Goal: Task Accomplishment & Management: Use online tool/utility

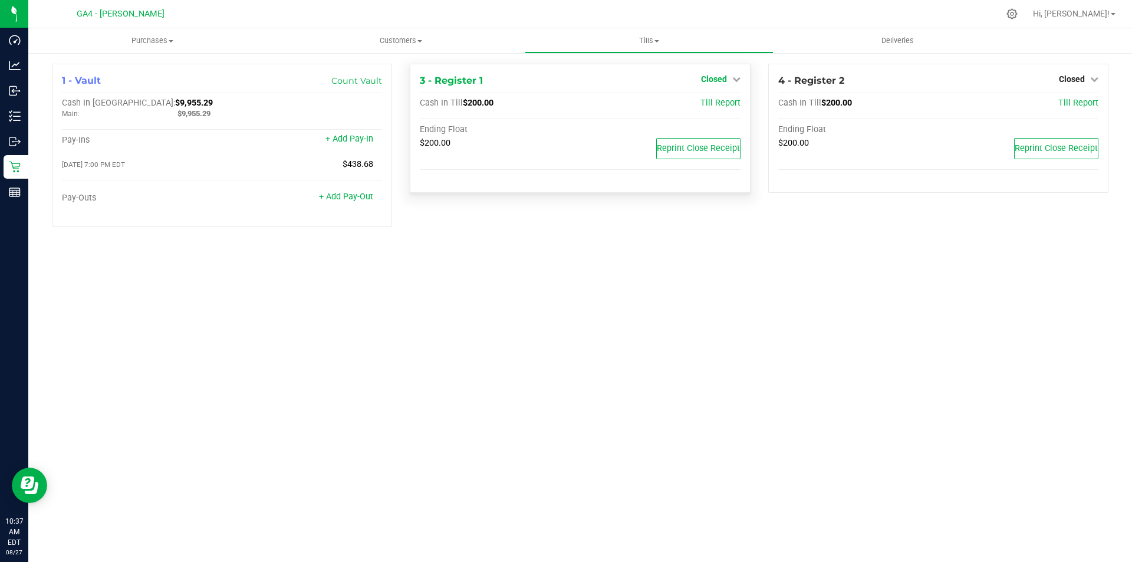
click at [737, 79] on icon at bounding box center [736, 79] width 8 height 8
click at [715, 110] on div "Open Till" at bounding box center [713, 104] width 87 height 15
click at [717, 104] on link "Open Till" at bounding box center [713, 103] width 31 height 9
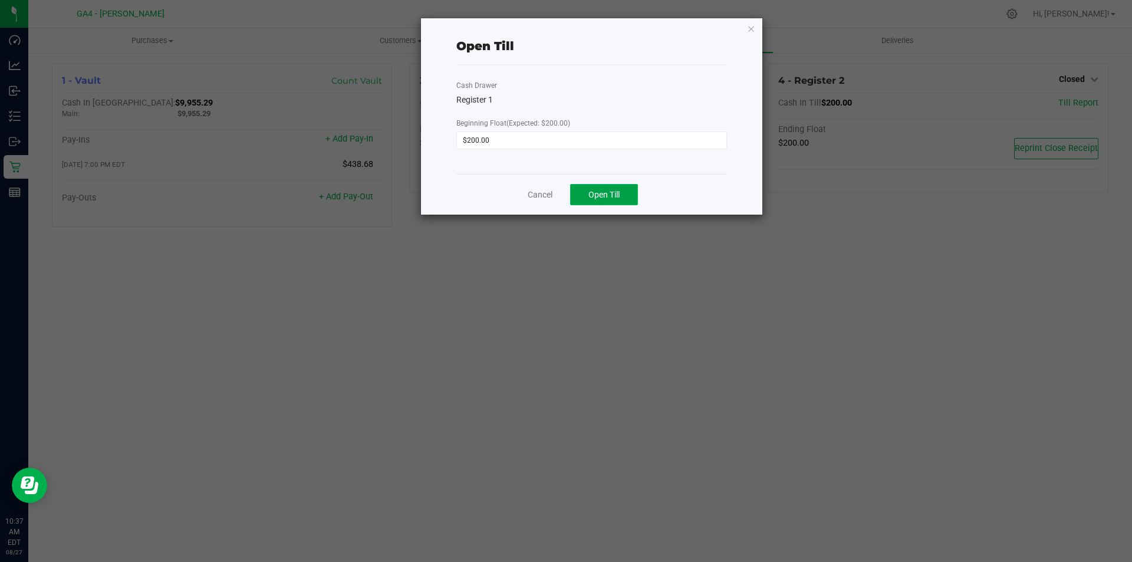
click at [620, 193] on span "Open Till" at bounding box center [604, 194] width 31 height 9
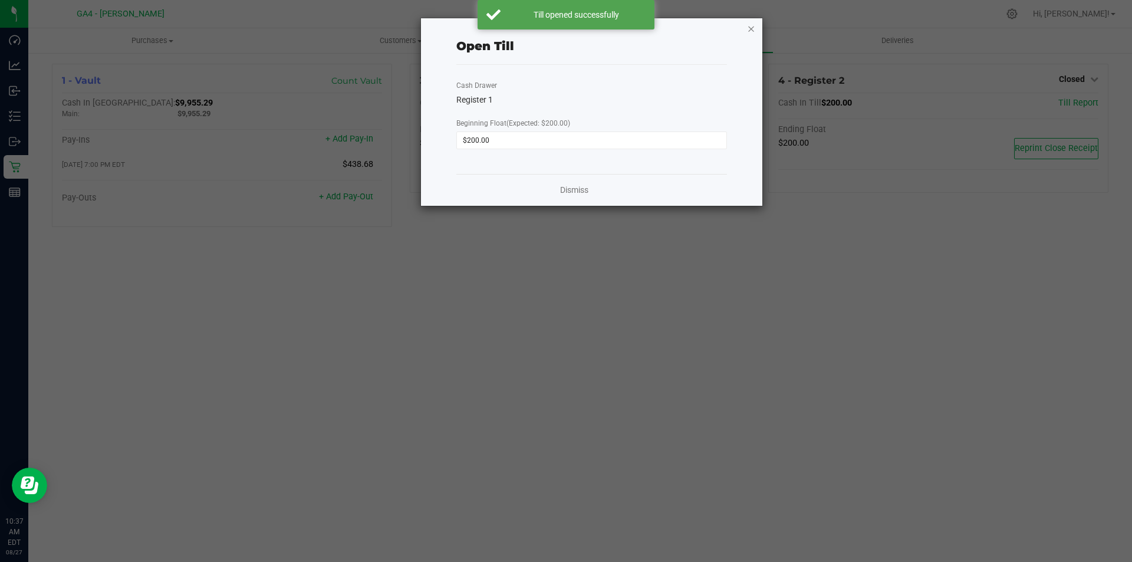
click at [753, 21] on icon "button" at bounding box center [751, 28] width 8 height 14
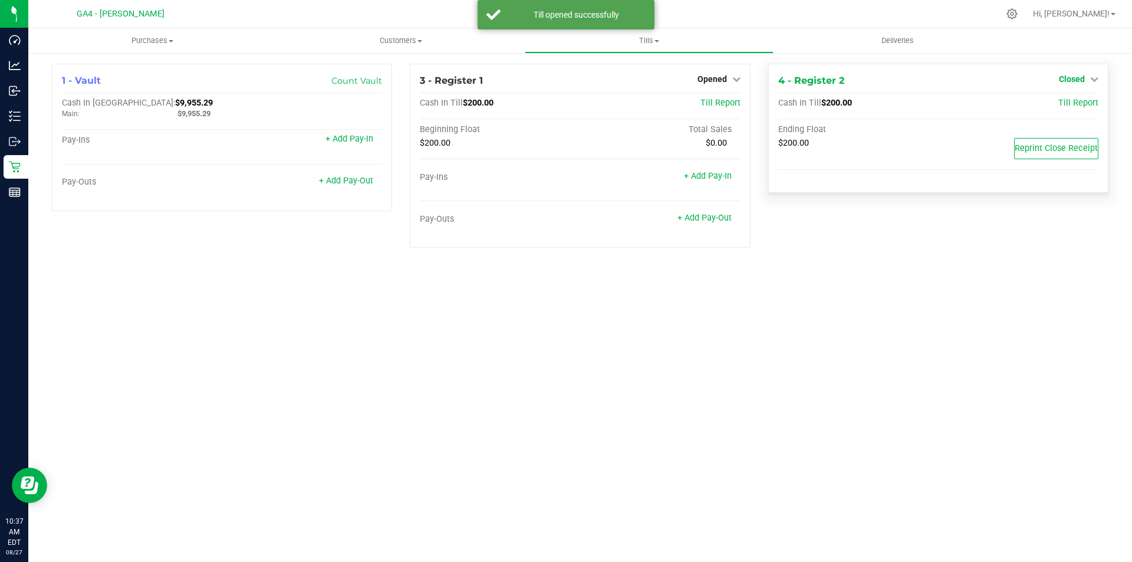
click at [1079, 77] on span "Closed" at bounding box center [1072, 78] width 26 height 9
click at [1076, 103] on link "Open Till" at bounding box center [1071, 103] width 31 height 9
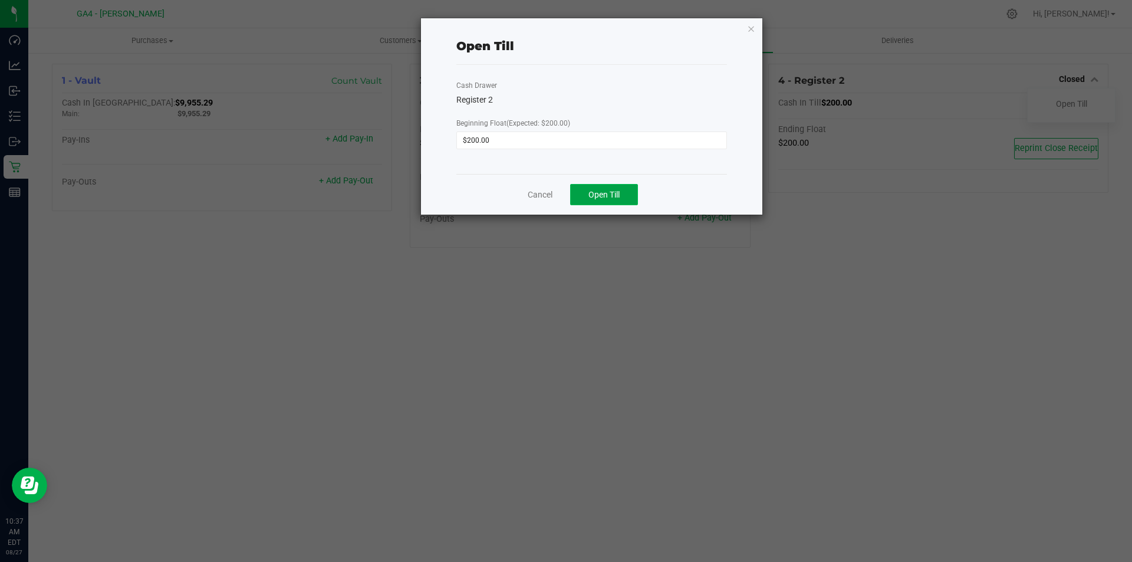
click at [637, 190] on button "Open Till" at bounding box center [604, 194] width 68 height 21
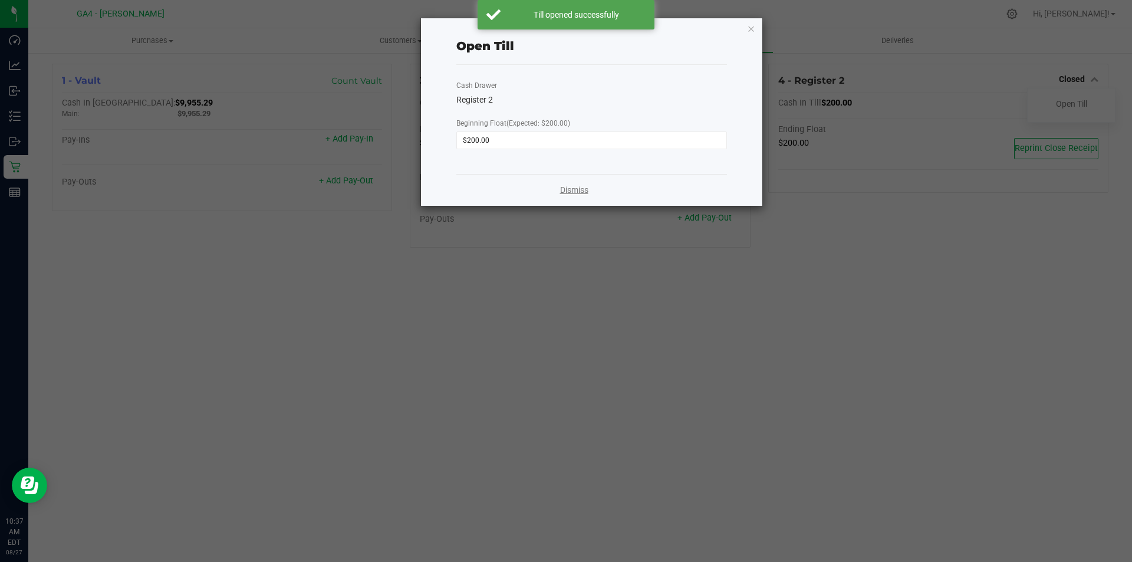
click at [587, 195] on link "Dismiss" at bounding box center [574, 190] width 28 height 12
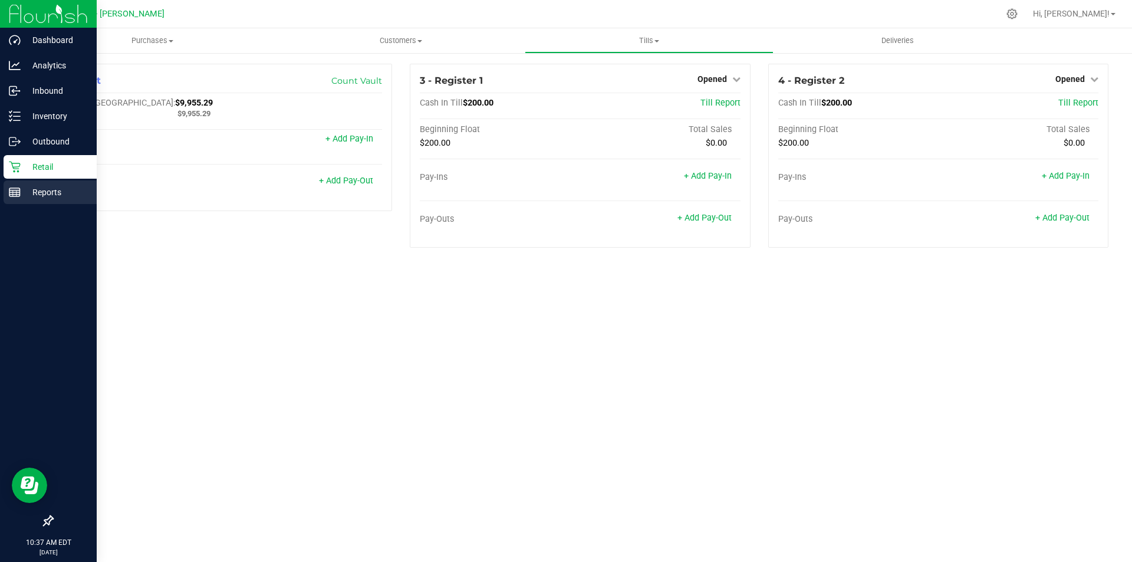
click at [24, 193] on p "Reports" at bounding box center [56, 192] width 71 height 14
